Goal: Task Accomplishment & Management: Manage account settings

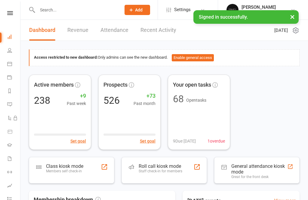
click at [11, 82] on link "Payments" at bounding box center [14, 78] width 14 height 14
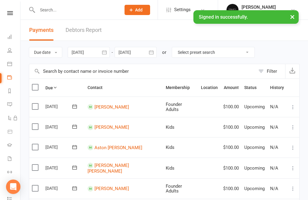
click at [13, 65] on link "Calendar" at bounding box center [14, 65] width 14 height 14
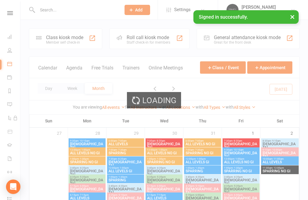
click at [73, 44] on div "Member self check-in" at bounding box center [64, 42] width 37 height 4
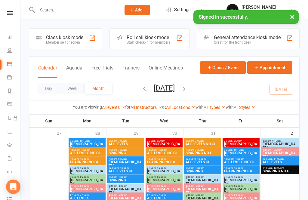
click at [71, 37] on div "Class kiosk mode" at bounding box center [64, 38] width 37 height 6
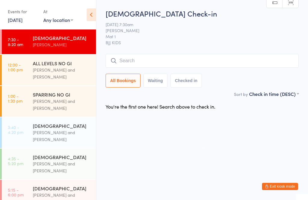
click at [211, 58] on input "search" at bounding box center [202, 61] width 193 height 14
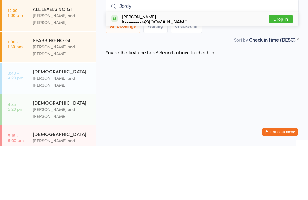
type input "Jordy"
click at [290, 69] on button "Drop in" at bounding box center [281, 73] width 24 height 9
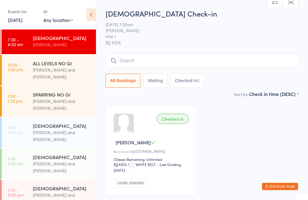
click at [145, 61] on input "search" at bounding box center [202, 61] width 193 height 14
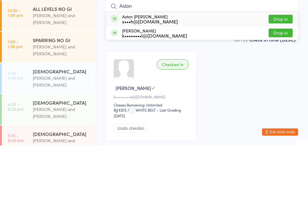
type input "Aston"
click at [290, 69] on button "Drop in" at bounding box center [281, 73] width 24 height 9
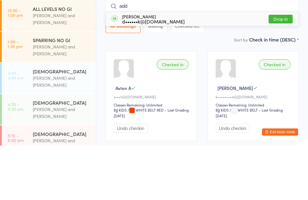
type input "add"
click at [152, 73] on div "d••••••k@mac.com" at bounding box center [153, 75] width 63 height 5
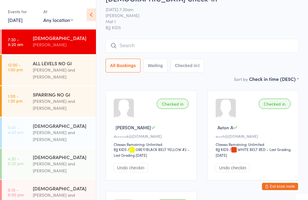
scroll to position [3, 0]
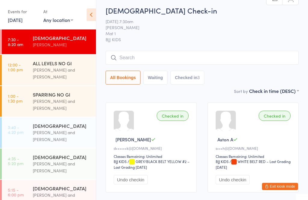
click at [124, 60] on input "search" at bounding box center [202, 58] width 193 height 14
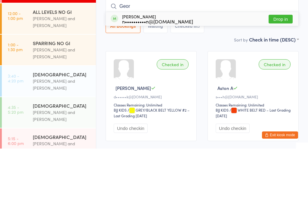
type input "Geor"
click at [282, 66] on button "Drop in" at bounding box center [281, 70] width 24 height 9
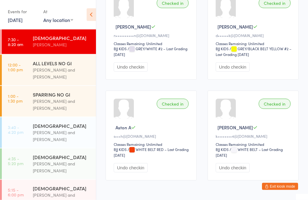
scroll to position [129, 0]
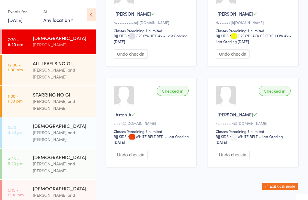
click at [261, 141] on span "/ WHITE BELT – Last Grading Jun 25, 2025" at bounding box center [249, 139] width 67 height 11
click at [267, 134] on div "Classes Remaining: Unlimited" at bounding box center [254, 131] width 77 height 5
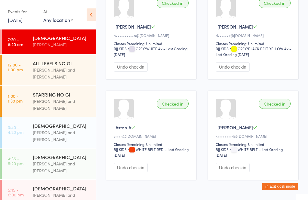
scroll to position [119, 0]
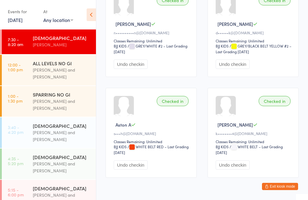
click at [286, 190] on button "Exit kiosk mode" at bounding box center [280, 186] width 36 height 7
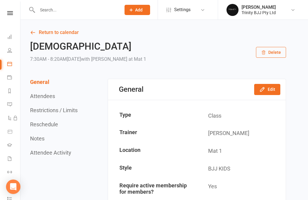
click at [10, 52] on icon at bounding box center [9, 50] width 5 height 5
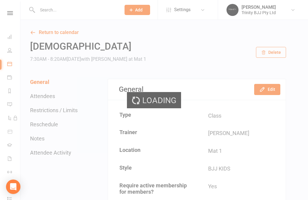
select select "100"
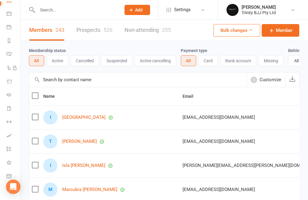
scroll to position [51, 1]
click at [8, 94] on icon at bounding box center [9, 94] width 5 height 5
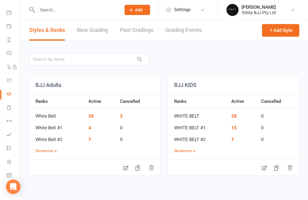
click at [91, 25] on link "New Grading" at bounding box center [92, 30] width 31 height 21
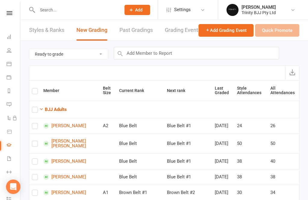
scroll to position [0, 1]
click at [10, 52] on icon at bounding box center [9, 50] width 5 height 5
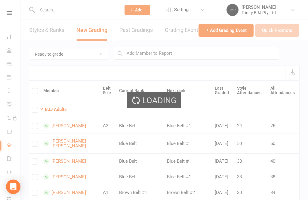
select select "100"
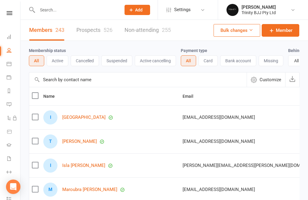
click at [118, 81] on input "text" at bounding box center [138, 80] width 218 height 14
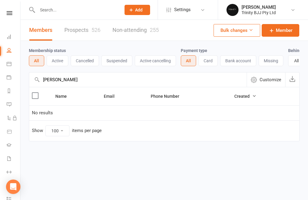
click at [62, 80] on input "Jody" at bounding box center [138, 80] width 218 height 14
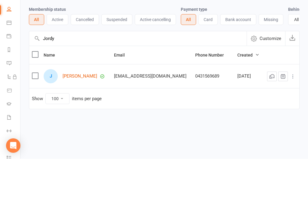
type input "Jordy"
click at [88, 115] on link "Jordy Henderson" at bounding box center [80, 117] width 35 height 5
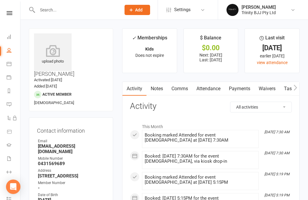
click at [212, 91] on link "Attendance" at bounding box center [208, 89] width 33 height 14
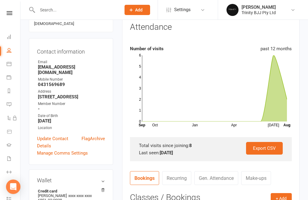
scroll to position [79, 0]
click at [262, 119] on icon at bounding box center [214, 89] width 145 height 66
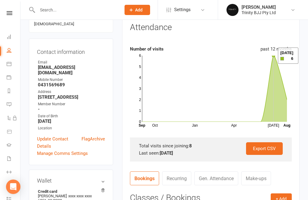
click at [271, 56] on rect at bounding box center [214, 89] width 145 height 66
click at [285, 97] on icon at bounding box center [214, 89] width 145 height 66
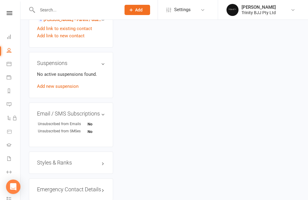
scroll to position [392, 0]
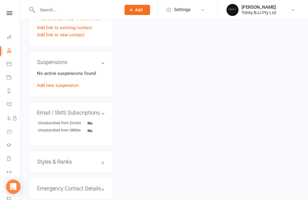
click at [8, 196] on link "Tasks 10" at bounding box center [14, 200] width 14 height 14
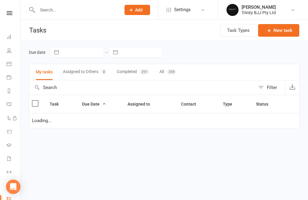
select select "started"
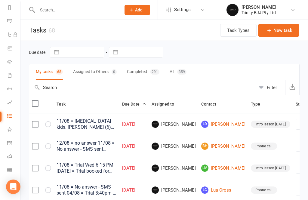
scroll to position [83, 0]
click at [9, 168] on icon at bounding box center [9, 170] width 5 height 5
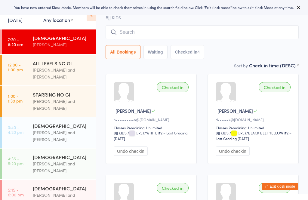
scroll to position [29, 0]
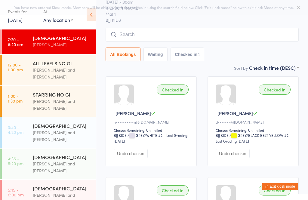
click at [185, 35] on input "search" at bounding box center [202, 35] width 193 height 14
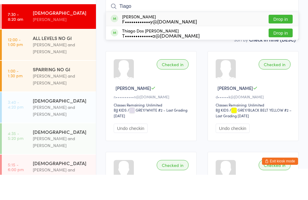
type input "Tiago"
click at [147, 39] on div "Tiago Pinamoura F••••••••••••y@gmail.com" at bounding box center [159, 44] width 75 height 10
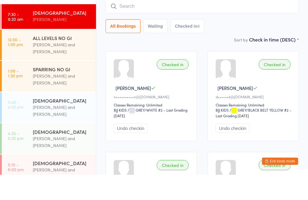
scroll to position [55, 0]
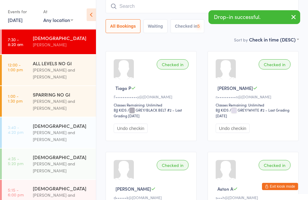
click at [136, 9] on input "search" at bounding box center [202, 6] width 193 height 14
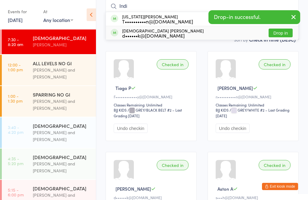
type input "Indi"
click at [156, 36] on div "d••••••k@mac.com" at bounding box center [163, 35] width 82 height 5
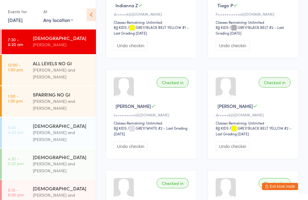
scroll to position [139, 0]
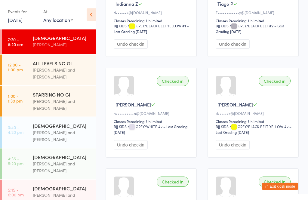
click at [275, 190] on button "Exit kiosk mode" at bounding box center [280, 186] width 36 height 7
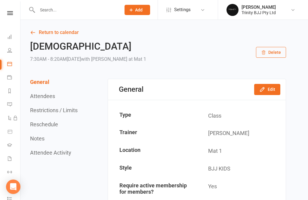
click at [10, 140] on link "Gradings" at bounding box center [14, 146] width 14 height 14
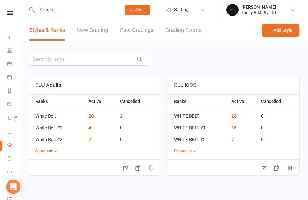
click at [92, 29] on link "New Grading" at bounding box center [92, 30] width 31 height 21
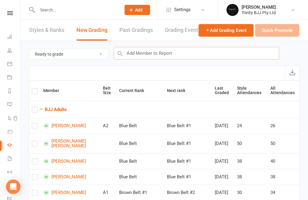
click at [174, 54] on input "text" at bounding box center [197, 53] width 166 height 13
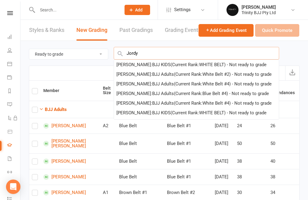
type input "Jordy"
click at [149, 64] on div "Jordy Henderson : BJJ KIDS (Current Rank: WHITE BELT ) - Not ready to grade" at bounding box center [192, 64] width 150 height 7
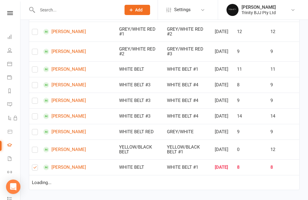
checkbox input "true"
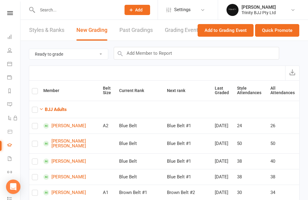
click at [279, 31] on button "Quick Promote" at bounding box center [277, 30] width 44 height 13
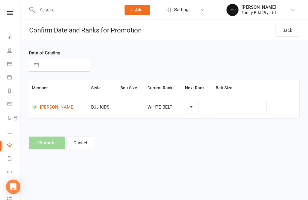
select select "39734"
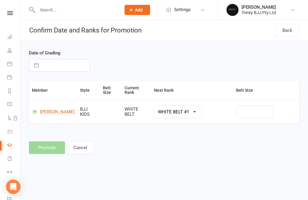
click at [36, 68] on button "button" at bounding box center [36, 65] width 11 height 12
select select "6"
select select "2025"
select select "7"
select select "2025"
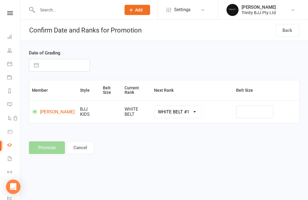
select select "8"
select select "2025"
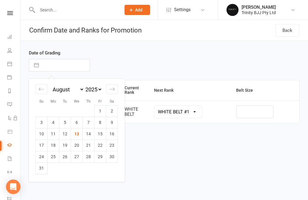
click at [77, 134] on td "13" at bounding box center [77, 133] width 12 height 11
type input "13 Aug 2025"
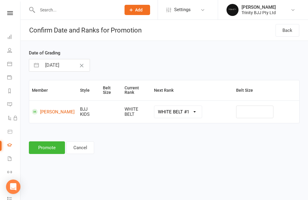
click at [42, 147] on button "Promote" at bounding box center [47, 148] width 36 height 13
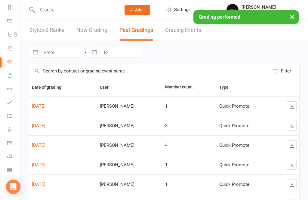
scroll to position [83, 0]
click at [8, 170] on icon at bounding box center [9, 170] width 5 height 5
